Goal: Transaction & Acquisition: Purchase product/service

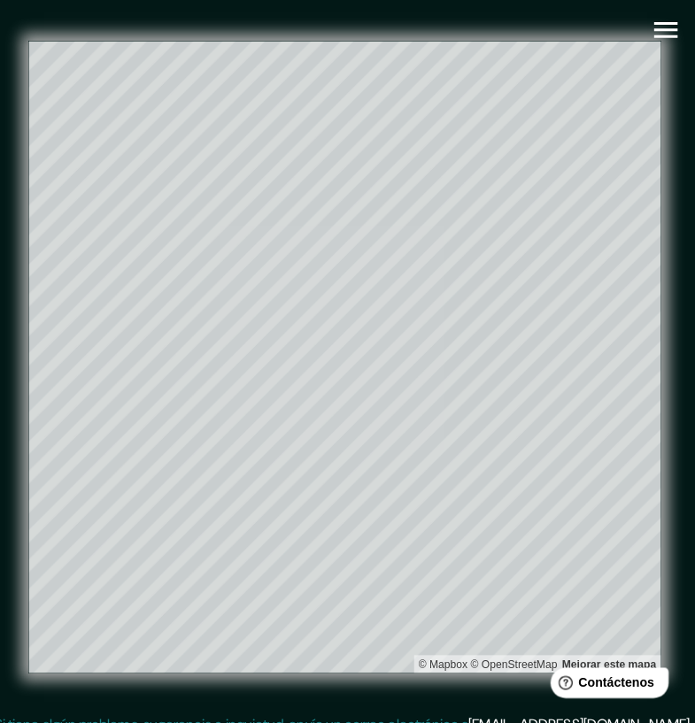
click at [678, 23] on icon "button" at bounding box center [665, 29] width 31 height 31
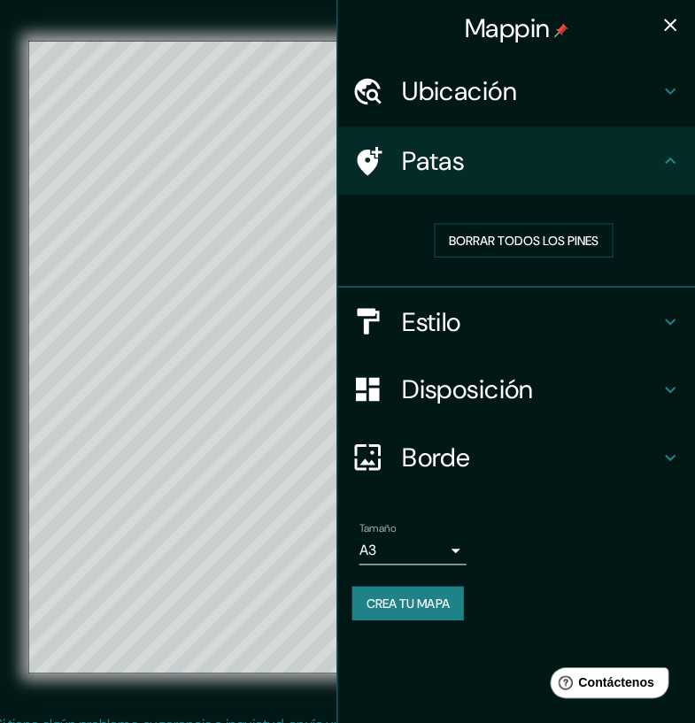
click at [628, 98] on h4 "Ubicación" at bounding box center [532, 90] width 255 height 32
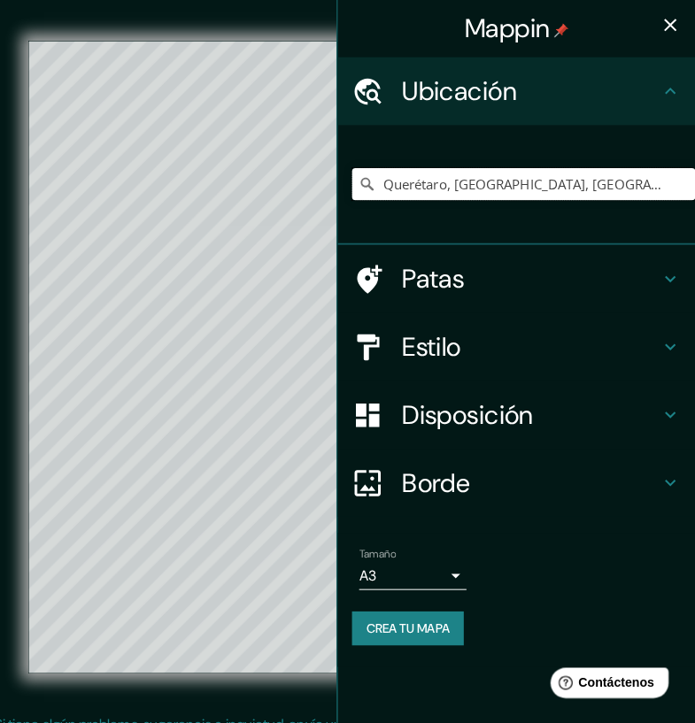
click at [610, 182] on input "Querétaro, [GEOGRAPHIC_DATA], [GEOGRAPHIC_DATA]" at bounding box center [525, 182] width 340 height 32
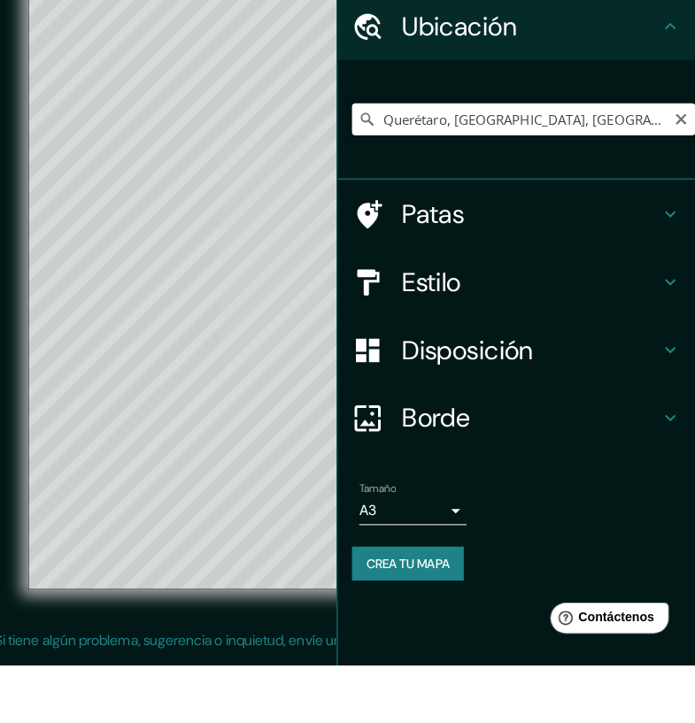
scroll to position [20, 0]
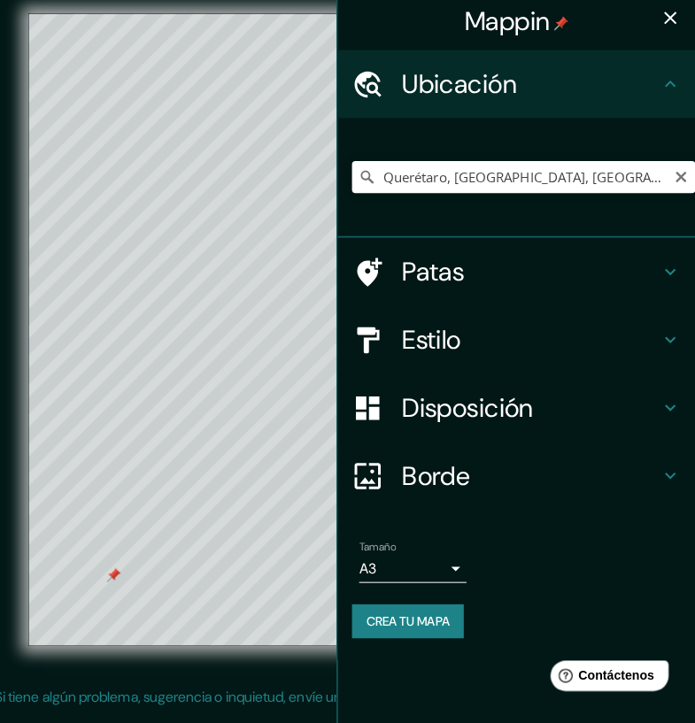
click at [674, 89] on icon at bounding box center [669, 90] width 21 height 21
click at [676, 35] on button "button" at bounding box center [669, 24] width 35 height 35
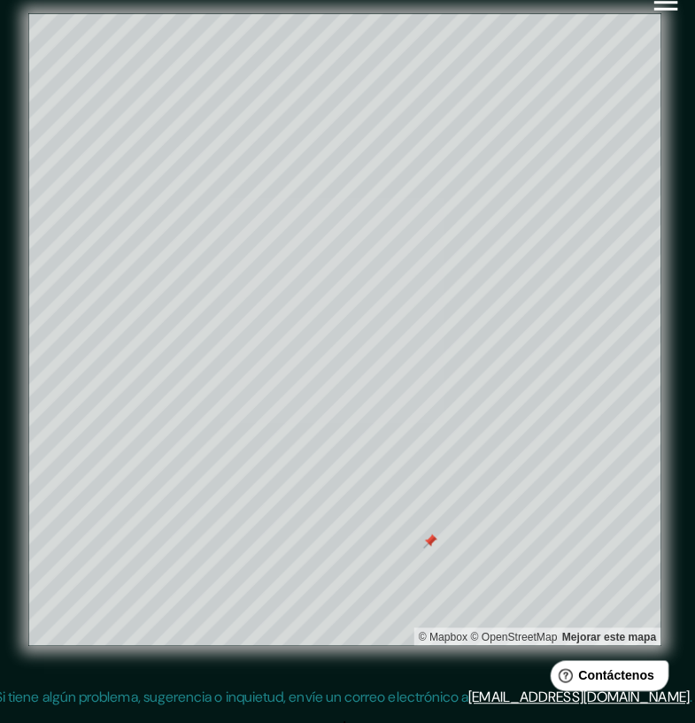
click at [688, 57] on div "© Mapbox © OpenStreetMap Mejorar este mapa" at bounding box center [347, 333] width 682 height 707
click at [671, 19] on icon "button" at bounding box center [665, 9] width 31 height 31
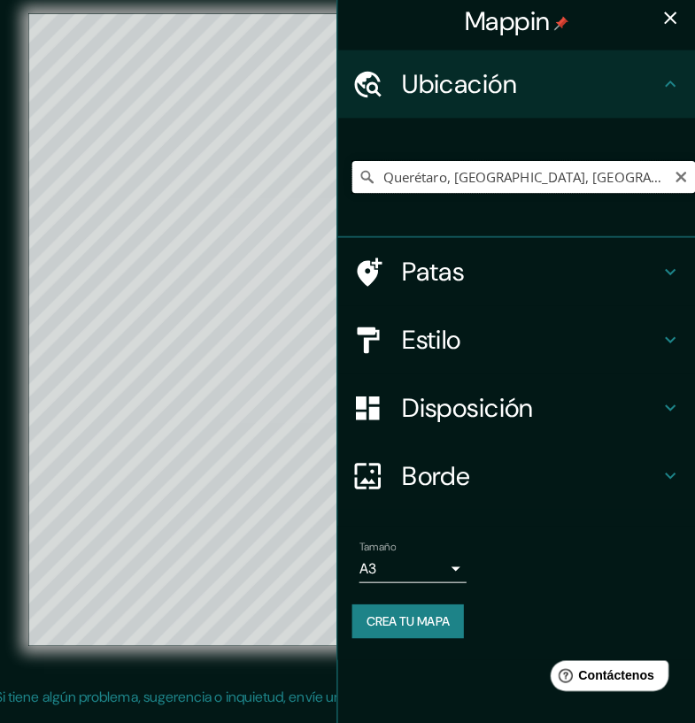
click at [564, 187] on input "Querétaro, [GEOGRAPHIC_DATA], [GEOGRAPHIC_DATA]" at bounding box center [525, 182] width 340 height 32
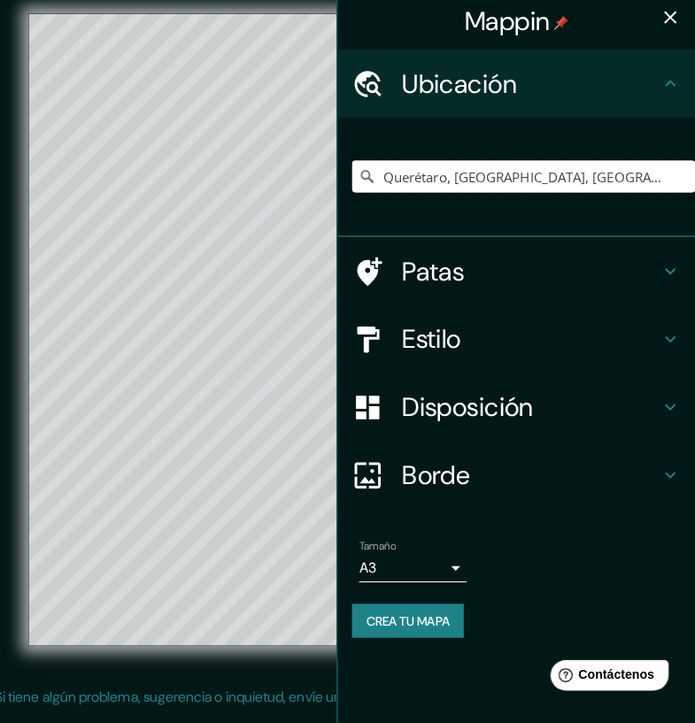
click at [619, 189] on input "Querétaro, [GEOGRAPHIC_DATA], [GEOGRAPHIC_DATA]" at bounding box center [525, 182] width 340 height 32
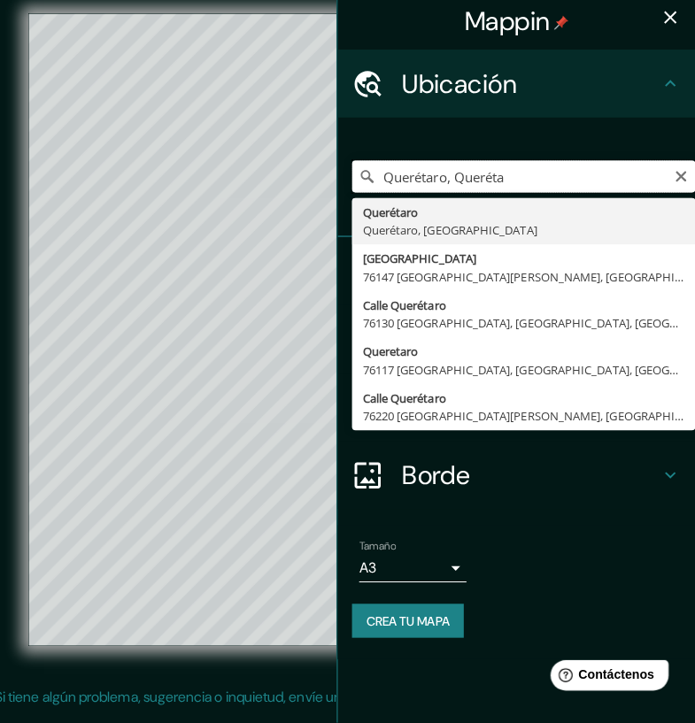
type input "Querétaro,"
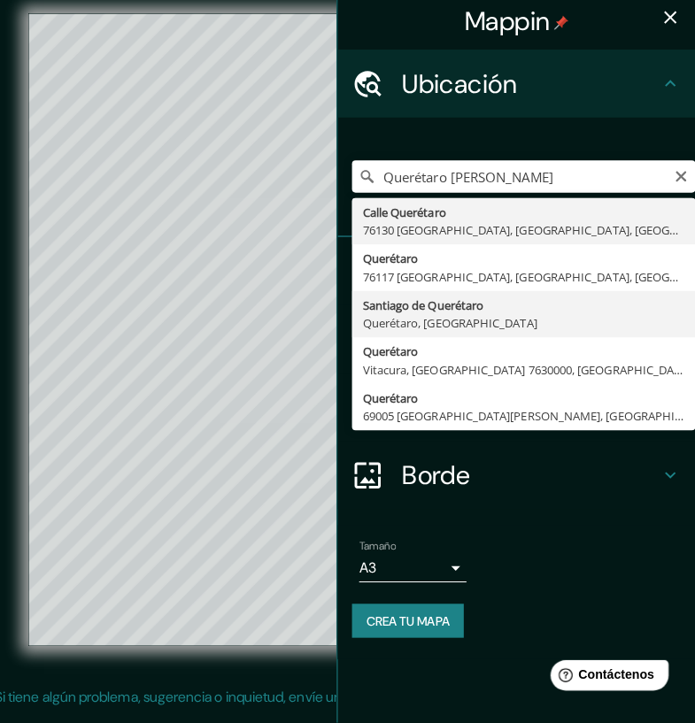
type input "Santiago de Querétaro, [GEOGRAPHIC_DATA], [GEOGRAPHIC_DATA]"
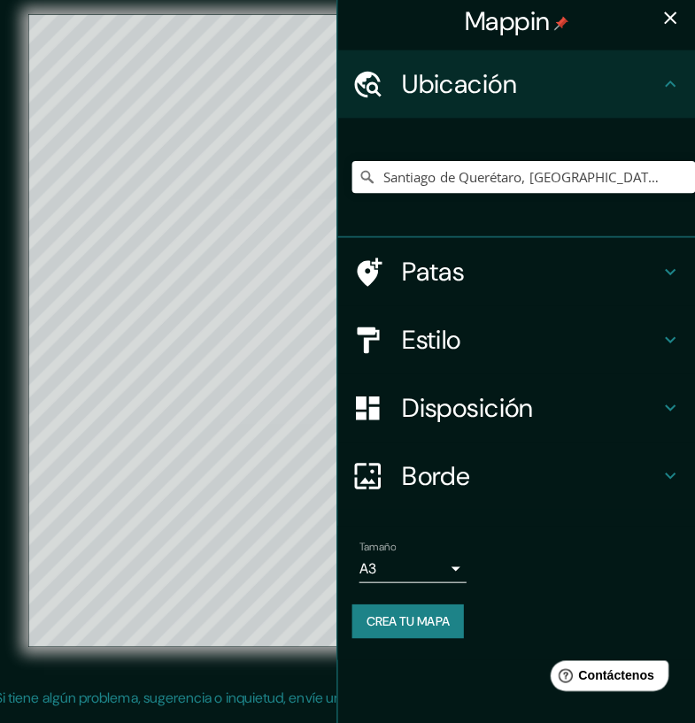
click at [667, 38] on button "button" at bounding box center [669, 24] width 35 height 35
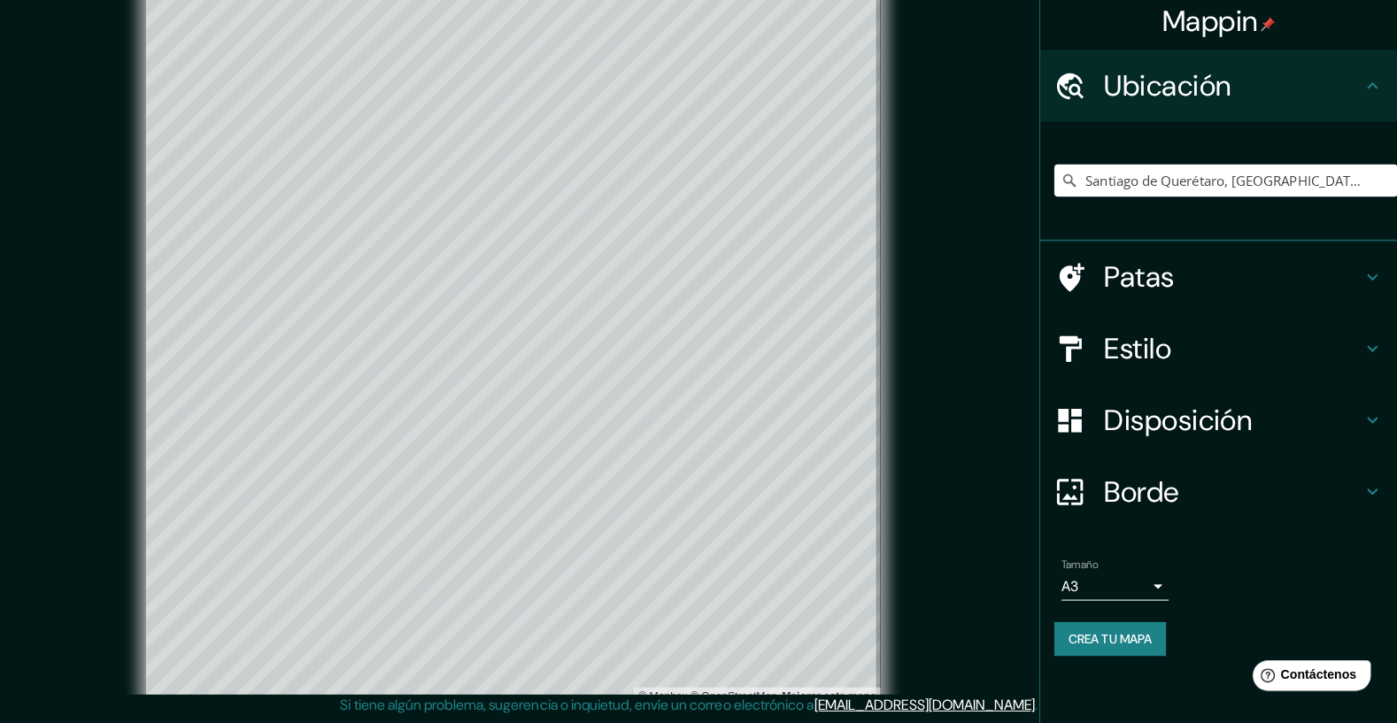
click at [694, 368] on h4 "Estilo" at bounding box center [1233, 352] width 255 height 35
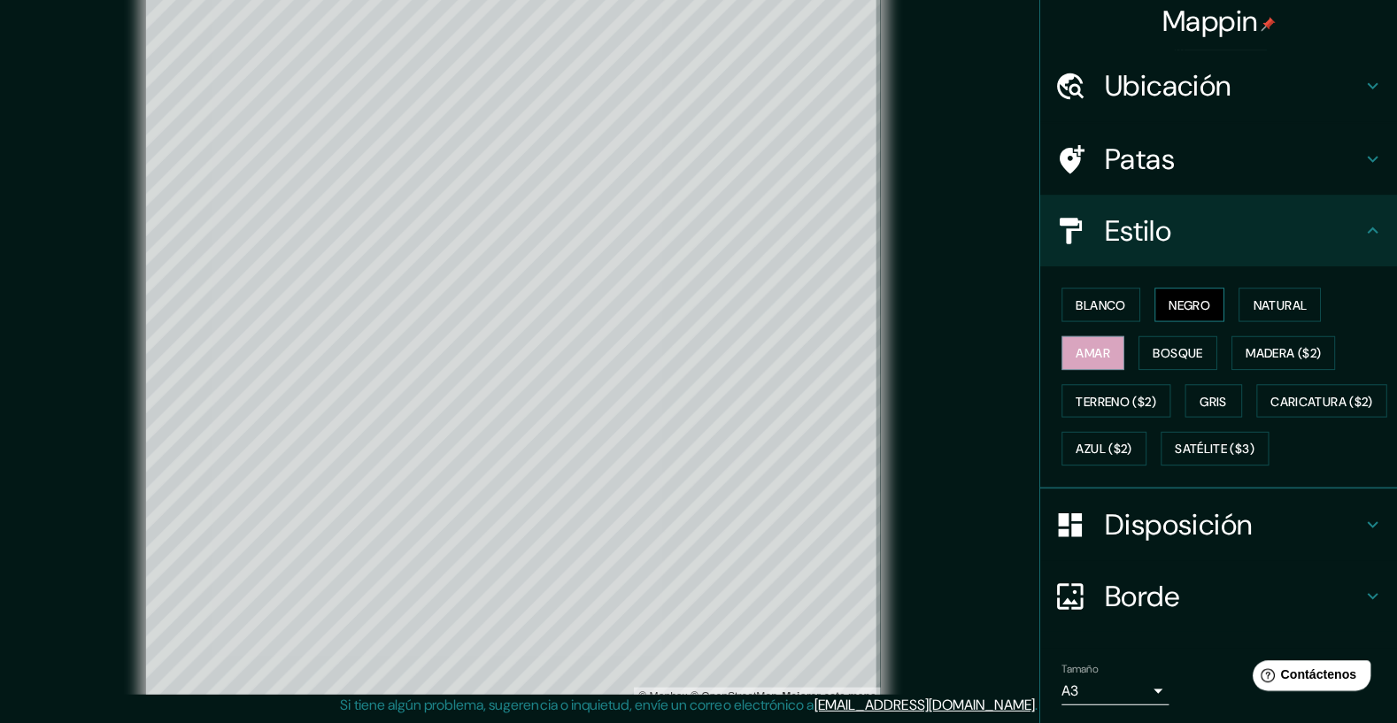
click at [694, 314] on font "Negro" at bounding box center [1191, 309] width 42 height 16
click at [694, 314] on font "Blanco" at bounding box center [1103, 309] width 50 height 16
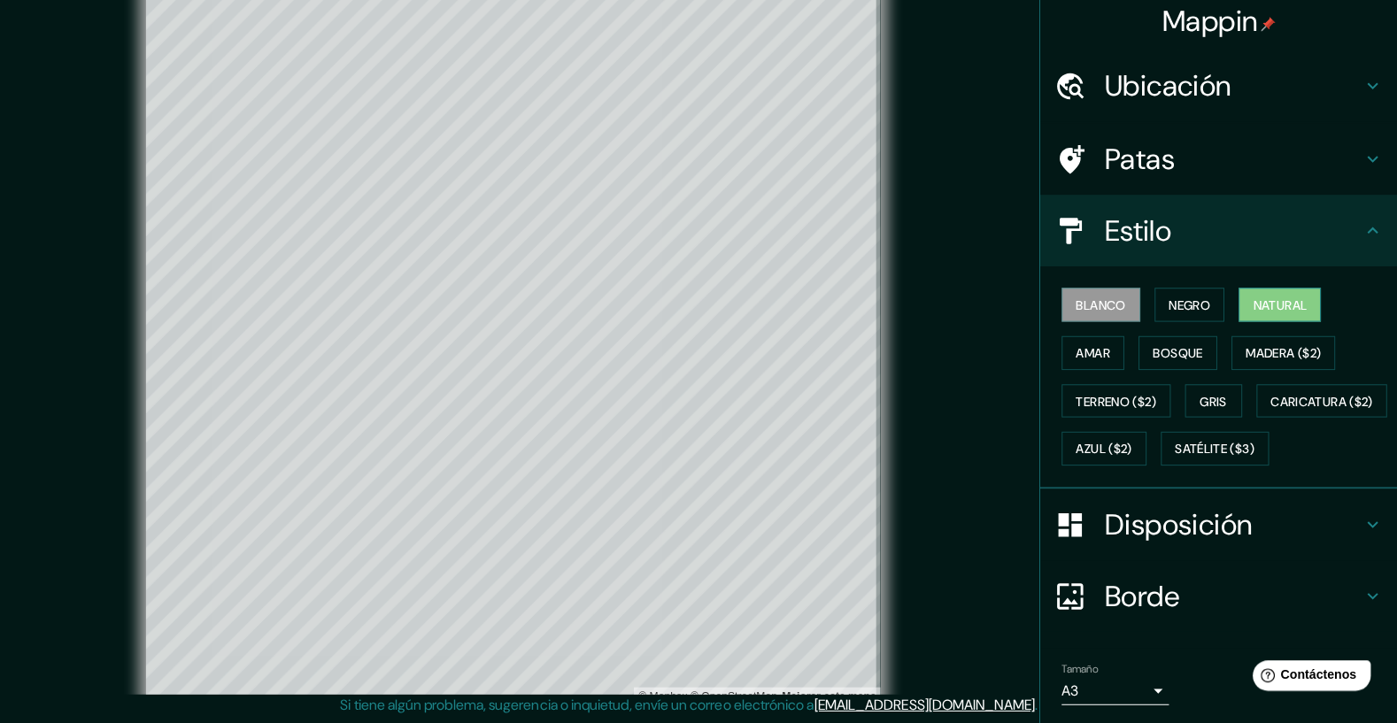
click at [694, 313] on font "Natural" at bounding box center [1279, 309] width 53 height 16
click at [694, 307] on font "Blanco" at bounding box center [1103, 309] width 50 height 16
click at [694, 350] on font "Madera ($2)" at bounding box center [1283, 357] width 74 height 16
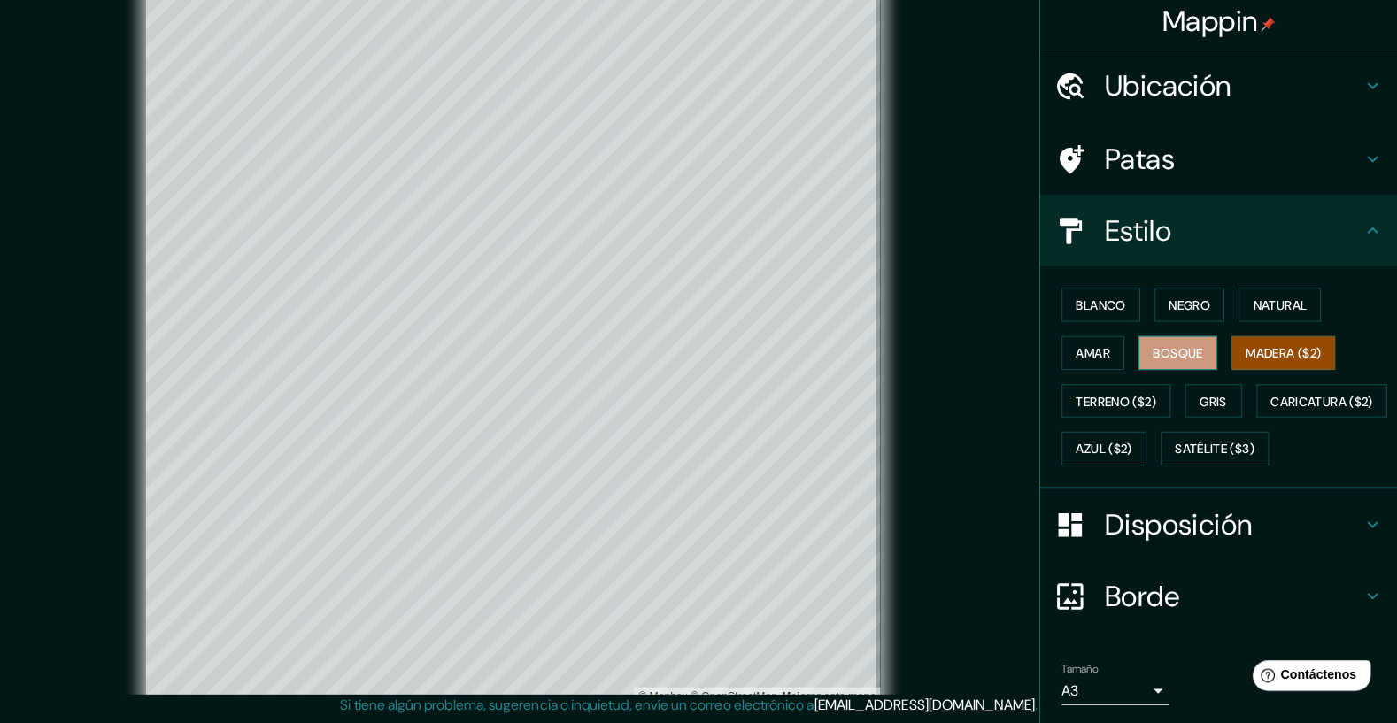
click at [694, 365] on button "Bosque" at bounding box center [1179, 357] width 78 height 34
click at [694, 366] on button "Madera ($2)" at bounding box center [1283, 357] width 103 height 34
click at [694, 402] on font "Terreno ($2)" at bounding box center [1118, 405] width 80 height 16
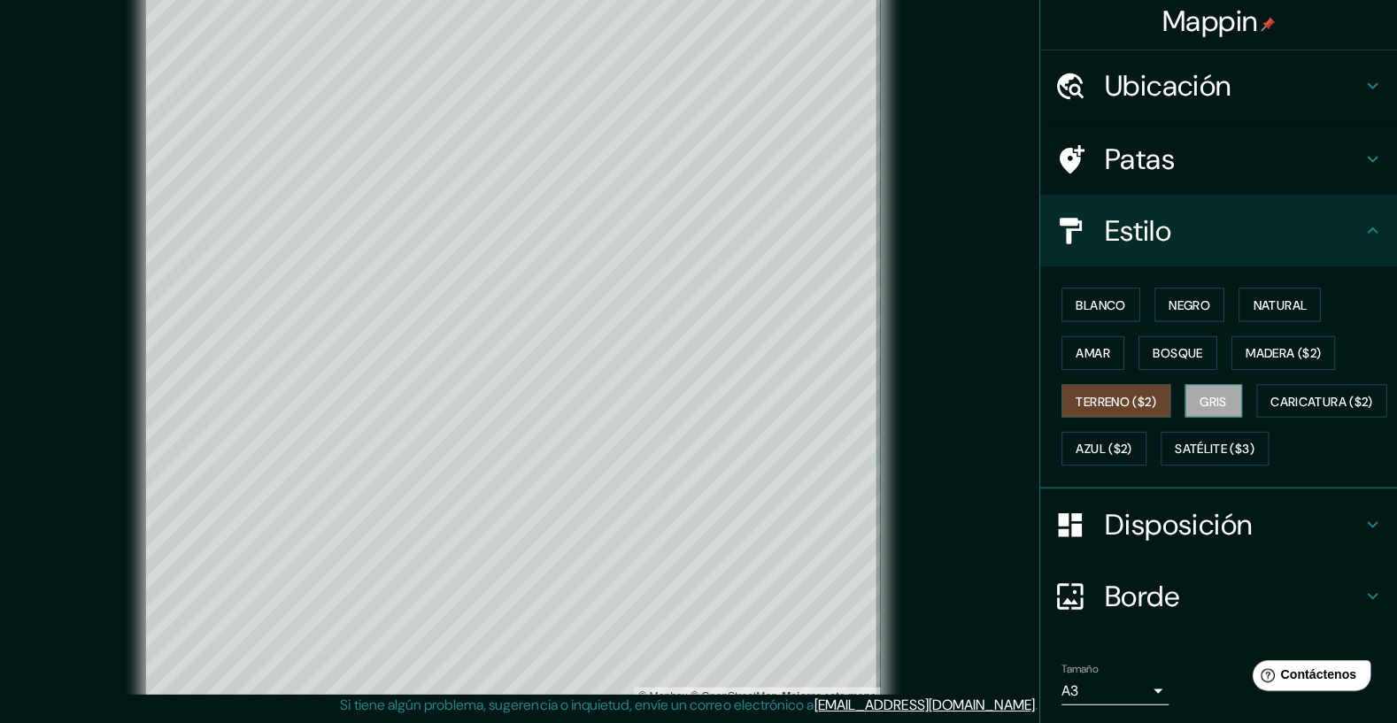
click at [694, 412] on button "Gris" at bounding box center [1214, 405] width 57 height 34
click at [694, 401] on font "Terreno ($2)" at bounding box center [1118, 405] width 80 height 16
click at [694, 313] on font "Blanco" at bounding box center [1103, 309] width 50 height 16
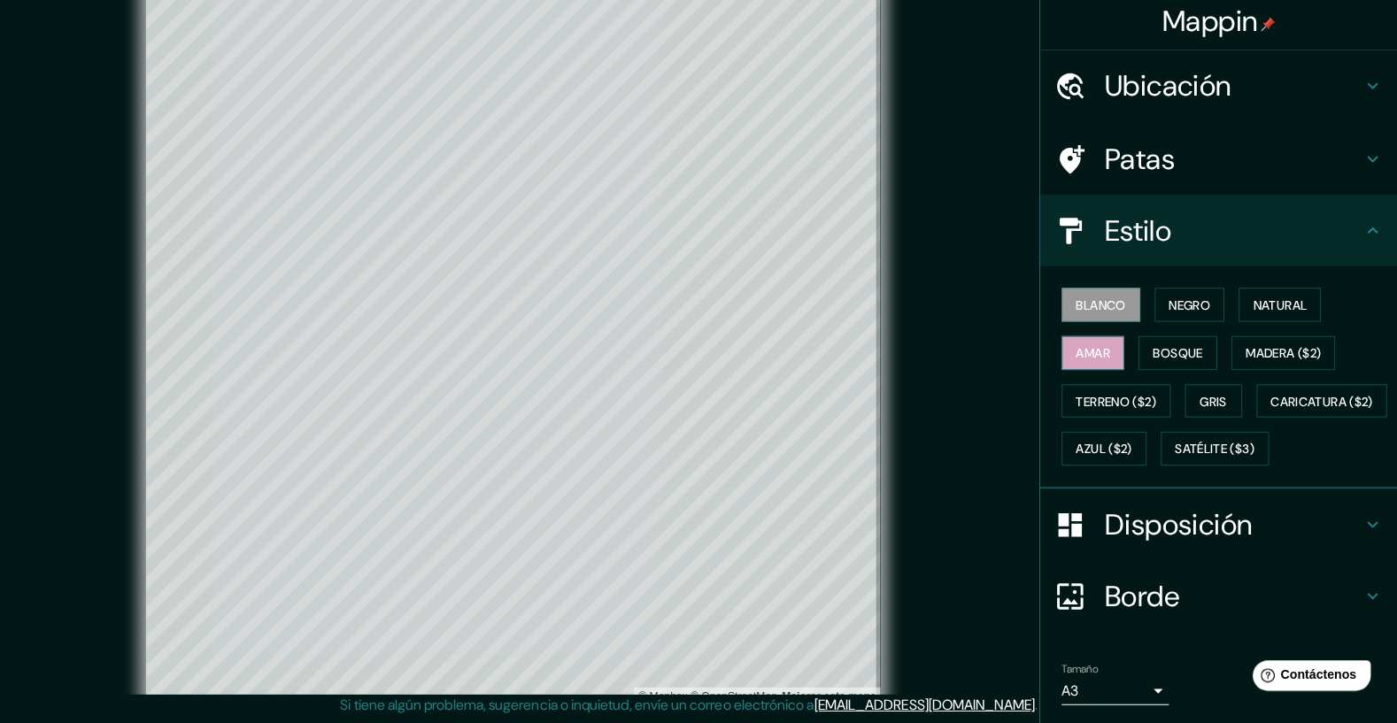
click at [694, 349] on font "Amar" at bounding box center [1095, 357] width 34 height 16
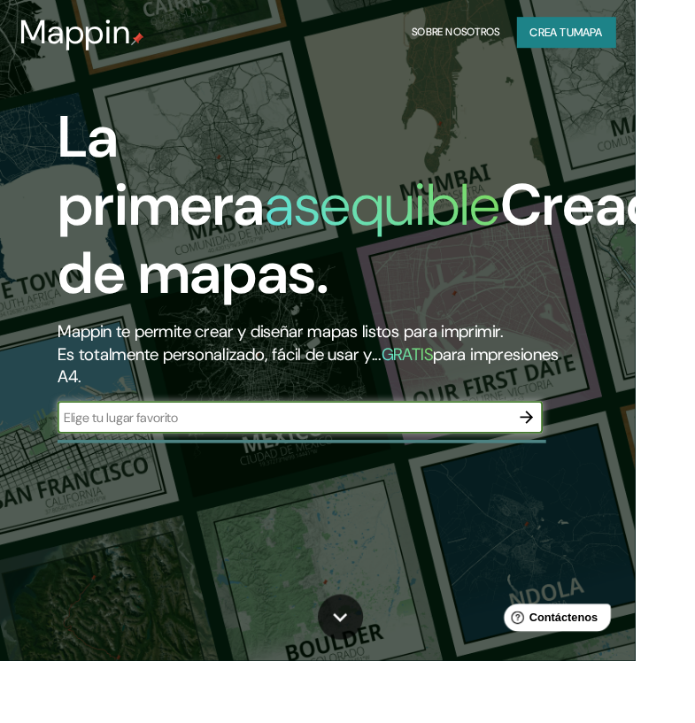
click at [437, 464] on input "text" at bounding box center [311, 457] width 496 height 20
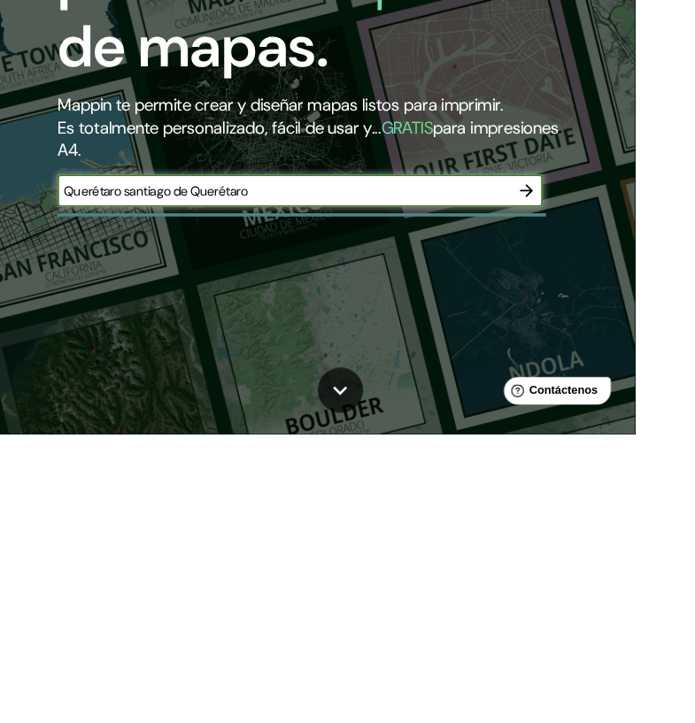
type input "Querétaro santiago de Querétaro"
click at [562, 447] on button "button" at bounding box center [576, 456] width 35 height 35
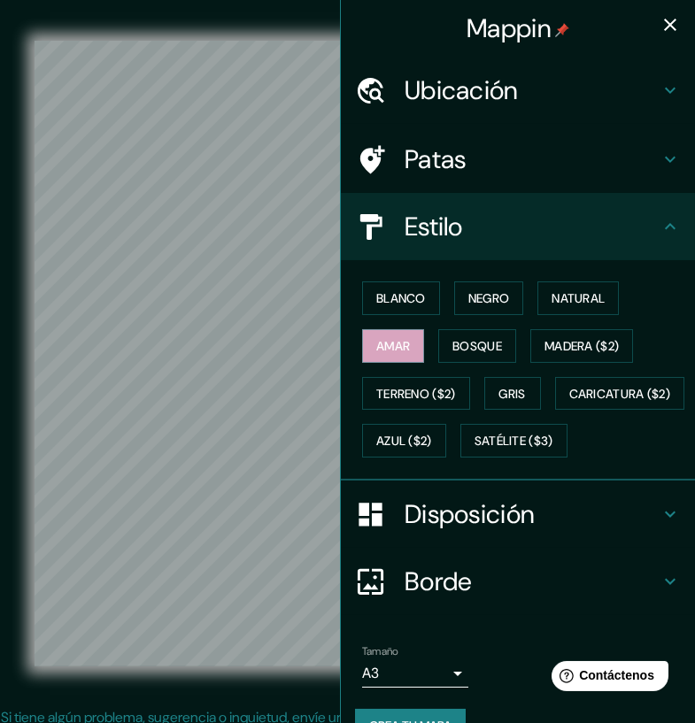
click at [667, 29] on icon "button" at bounding box center [669, 24] width 21 height 21
type input "260"
type input "69"
